Goal: Check status: Check status

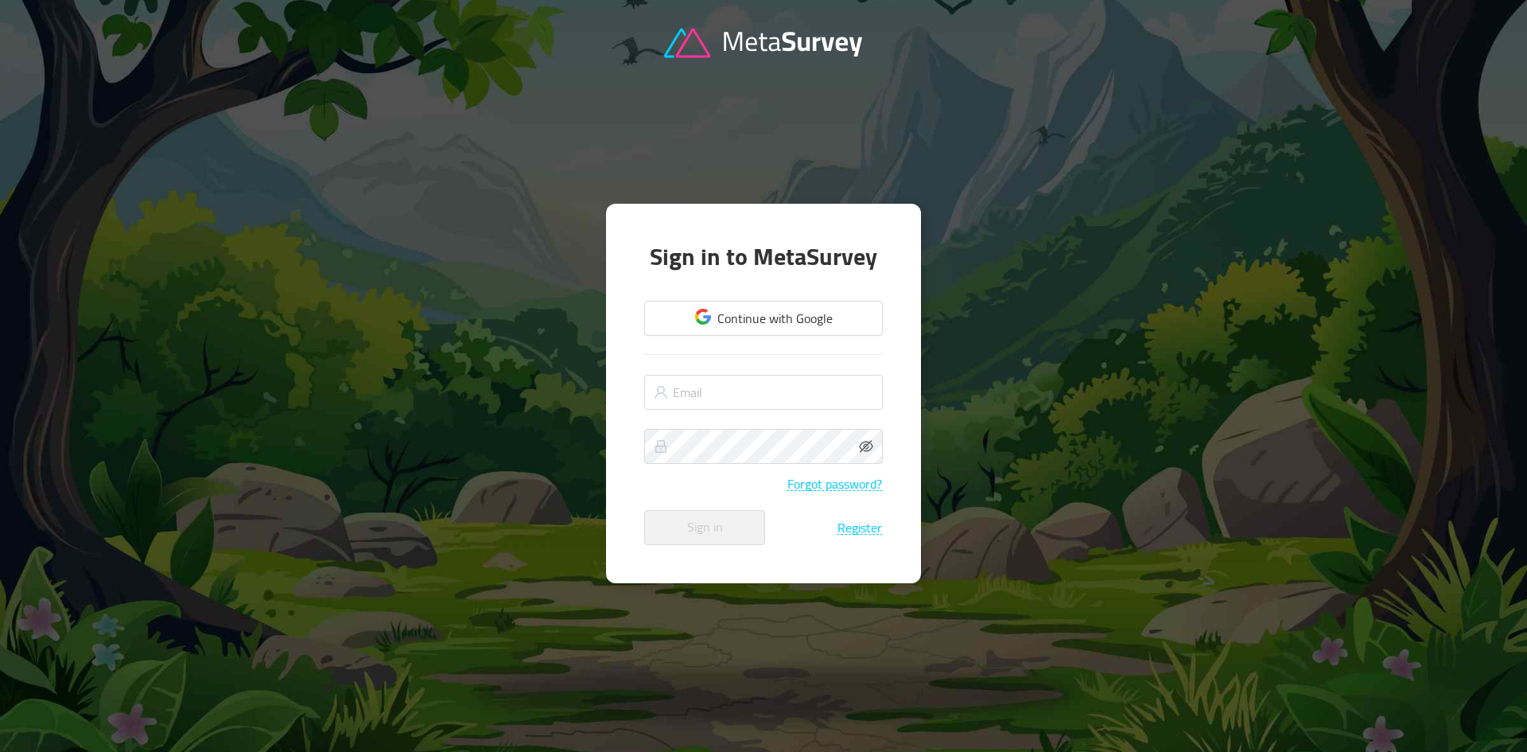
click at [773, 414] on form "Continue with Google Forgot password? Sign in Register" at bounding box center [763, 420] width 239 height 247
click at [775, 398] on input "text" at bounding box center [763, 392] width 239 height 35
type input "[PERSON_NAME][EMAIL_ADDRESS][DOMAIN_NAME]"
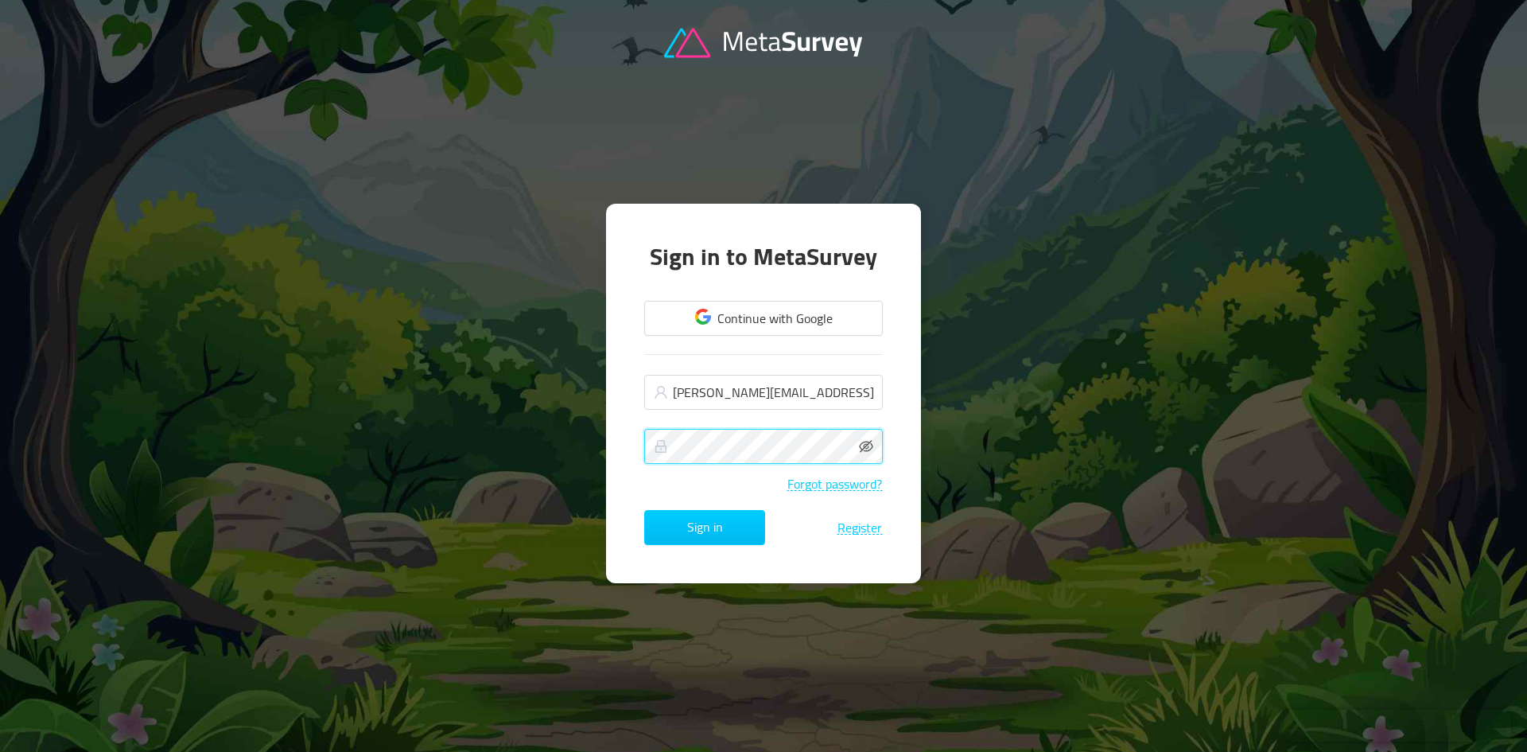
click at [644, 510] on button "Sign in" at bounding box center [704, 527] width 121 height 35
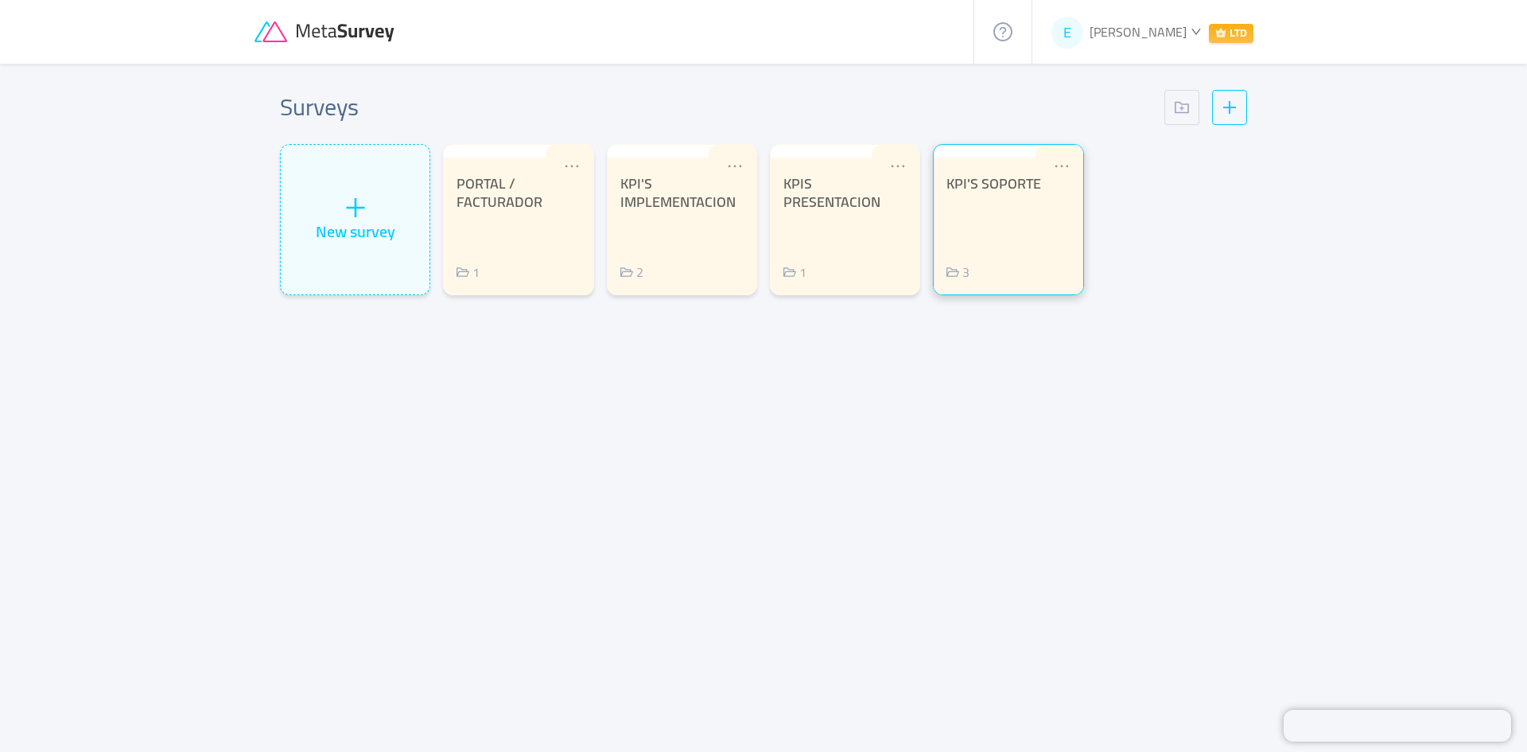
click at [994, 268] on div "3" at bounding box center [1007, 271] width 123 height 19
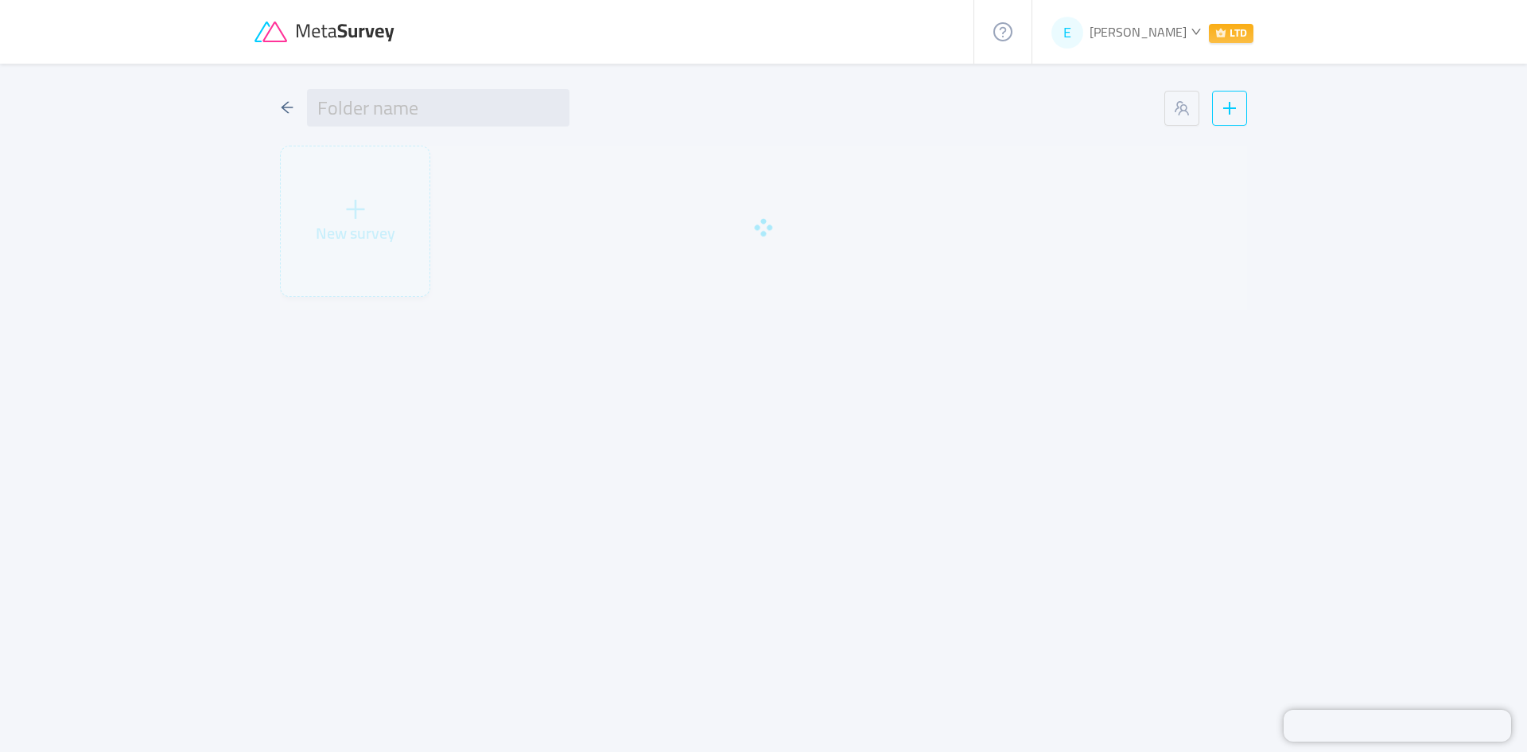
type input "KPI'S SOPORTE"
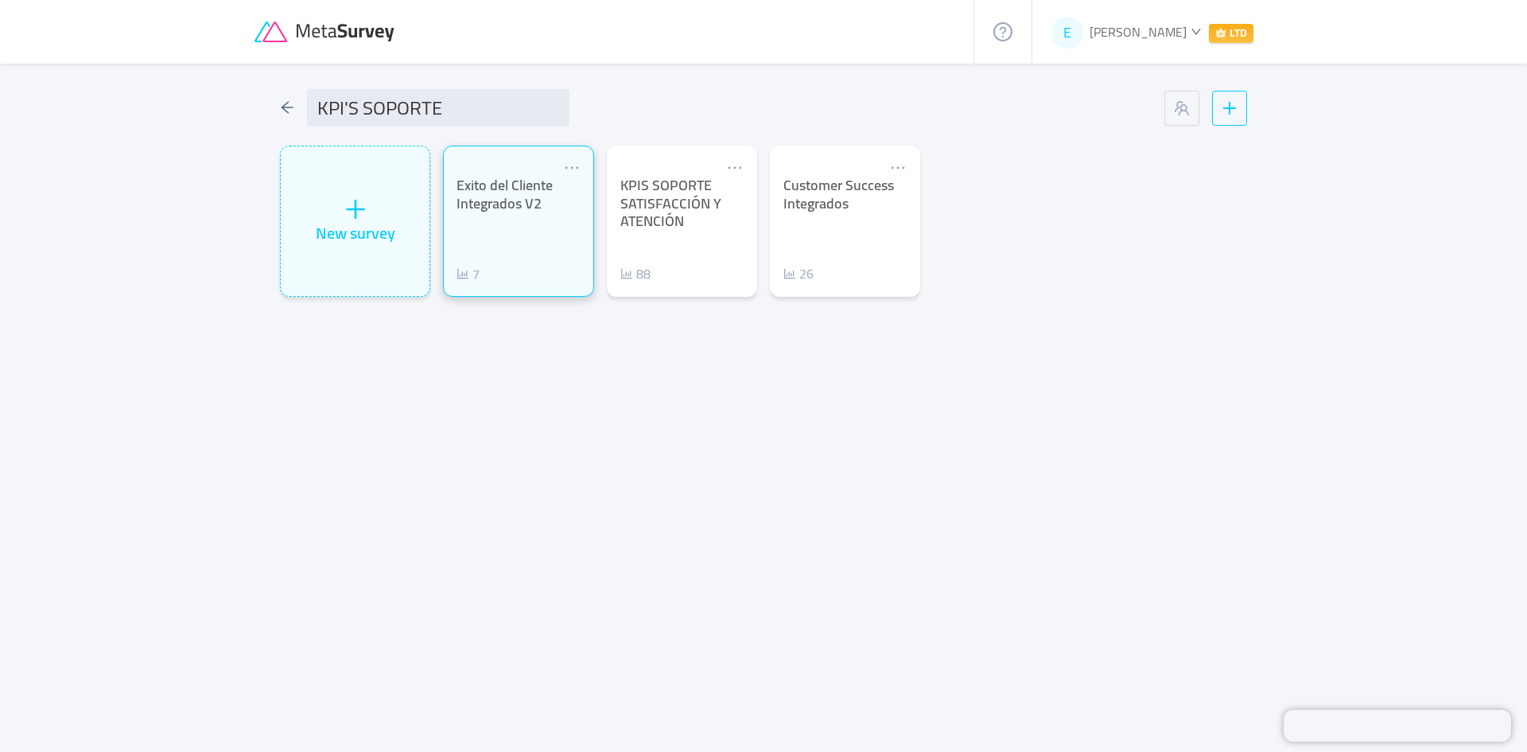
click at [538, 249] on div "Exito del Cliente Integrados V2 7" at bounding box center [517, 230] width 123 height 107
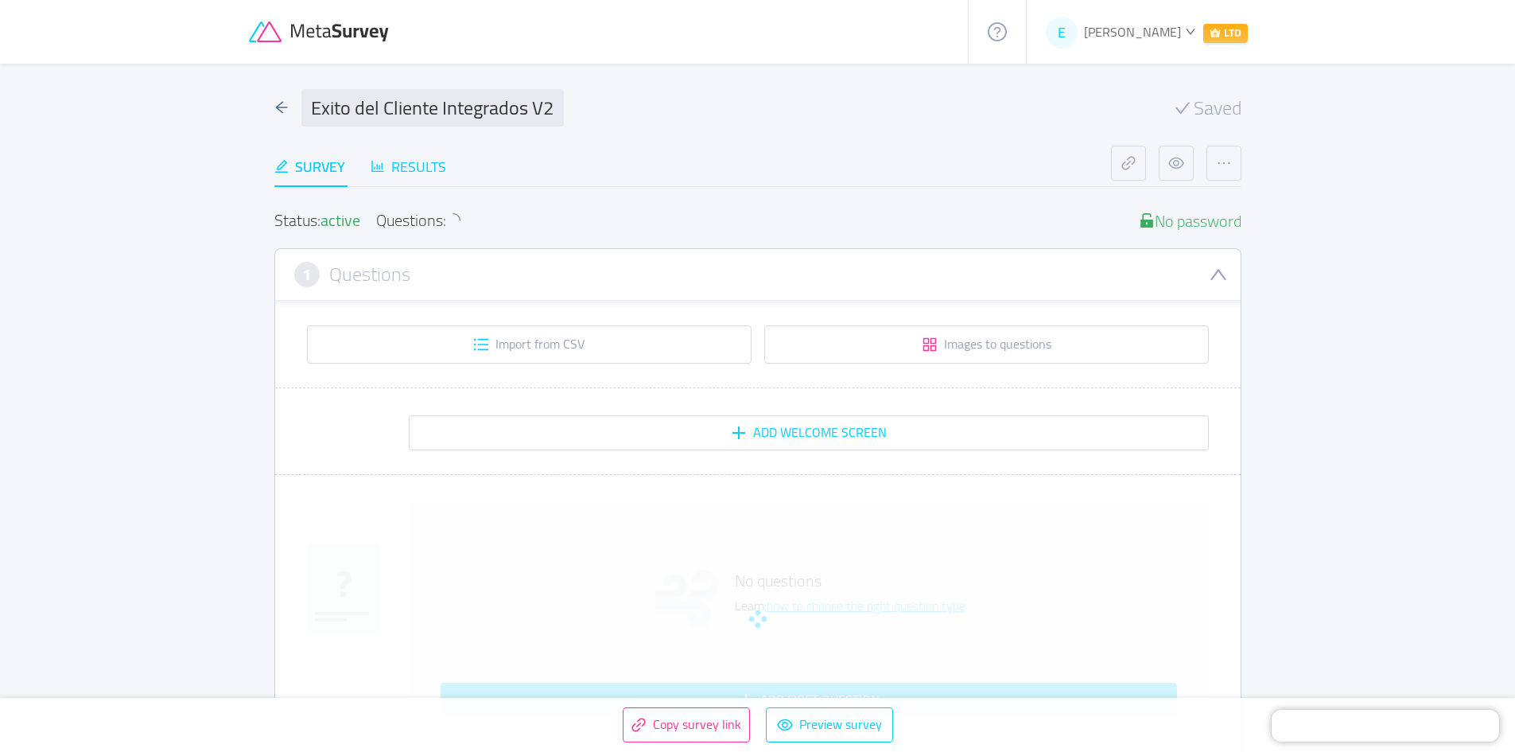
click at [427, 171] on div "Results" at bounding box center [409, 166] width 76 height 21
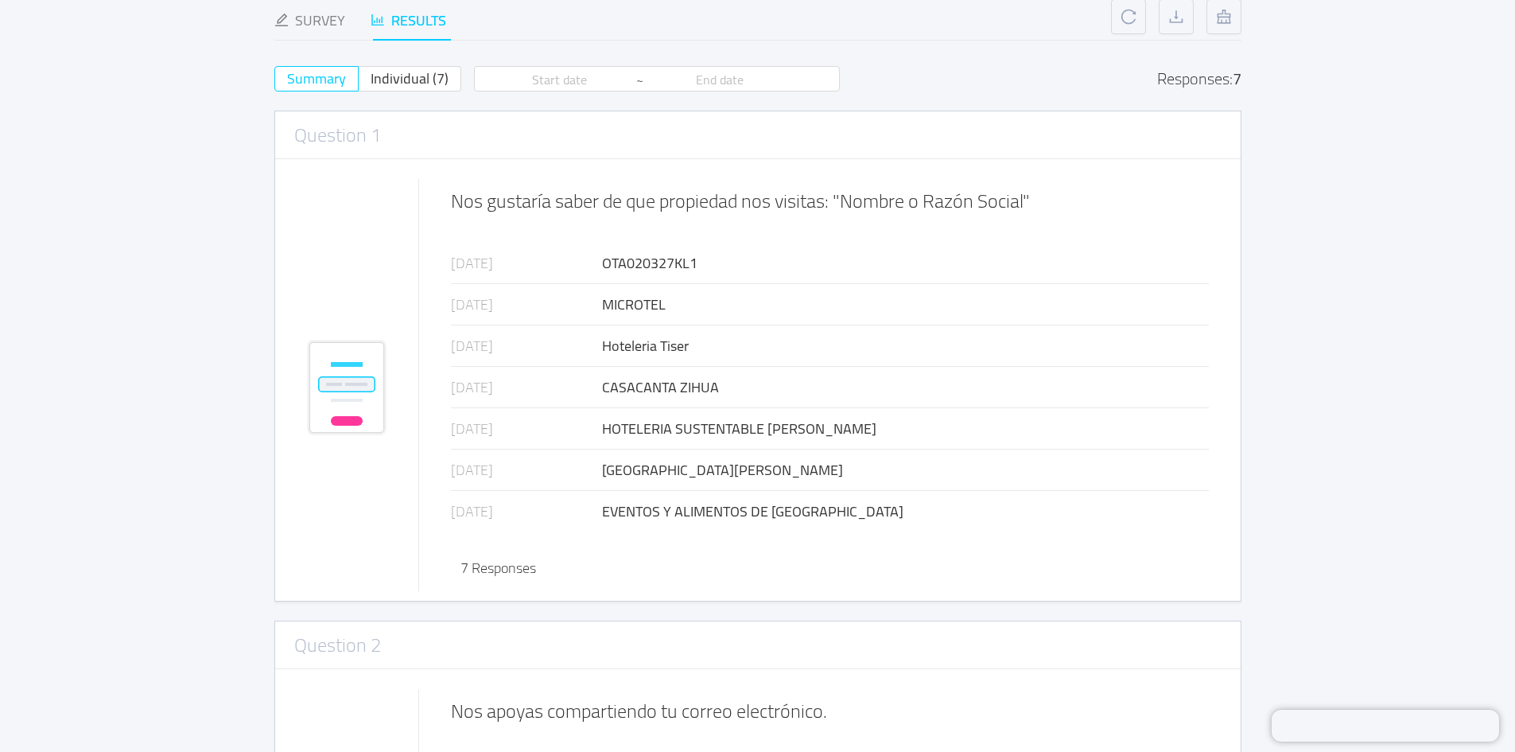
scroll to position [159, 0]
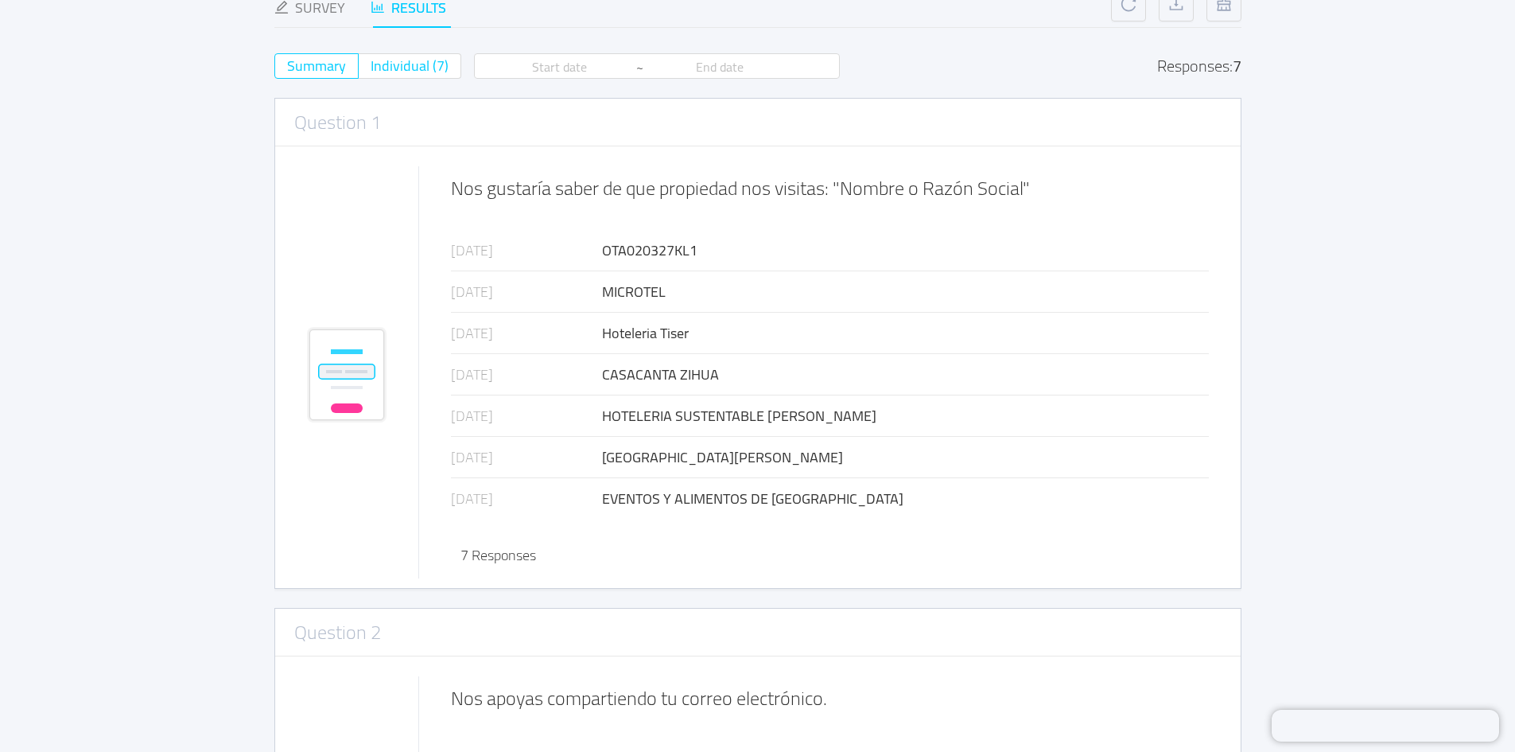
click at [410, 67] on span "Individual (7)" at bounding box center [410, 65] width 78 height 26
click at [371, 71] on input "Individual (7)" at bounding box center [371, 71] width 0 height 0
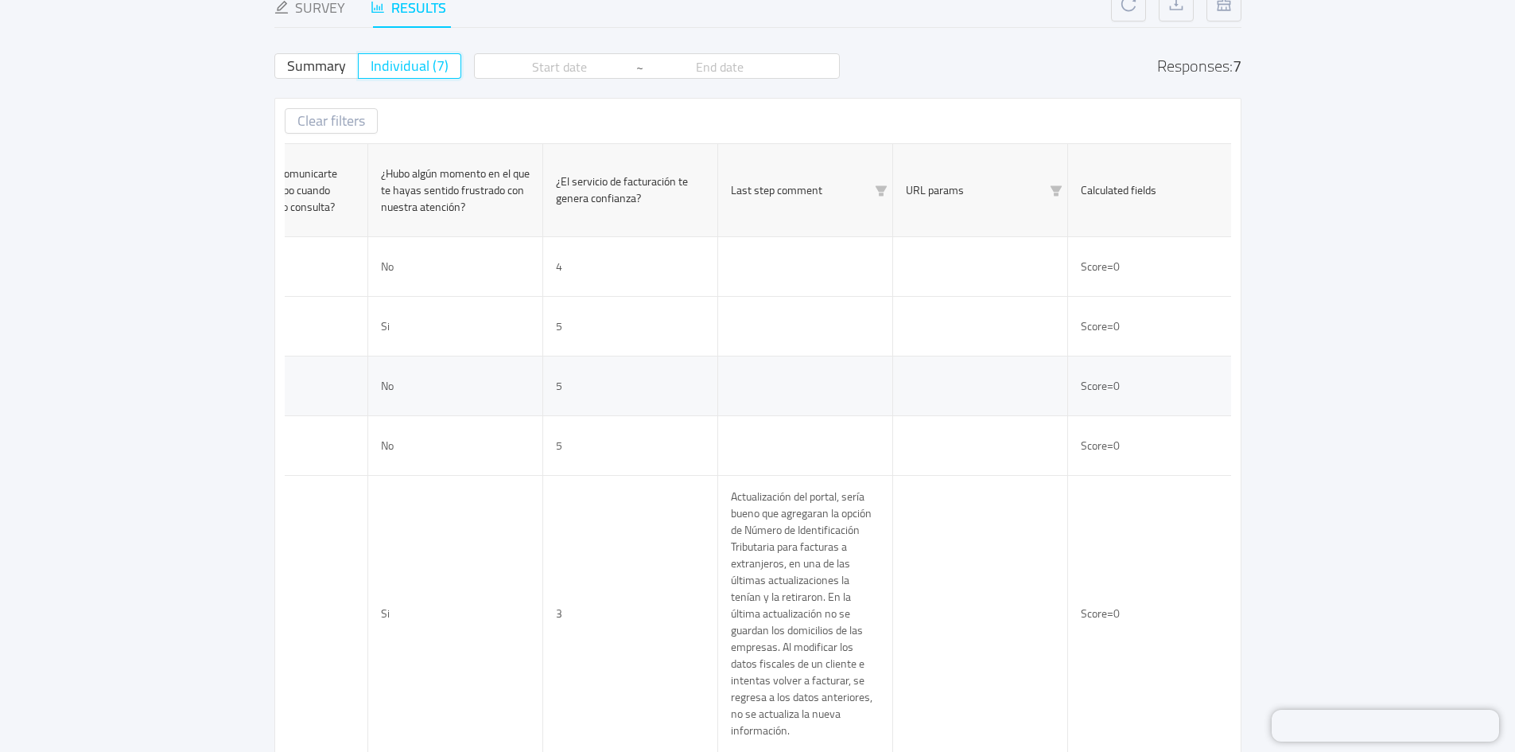
scroll to position [0, 1192]
